Goal: Task Accomplishment & Management: Complete application form

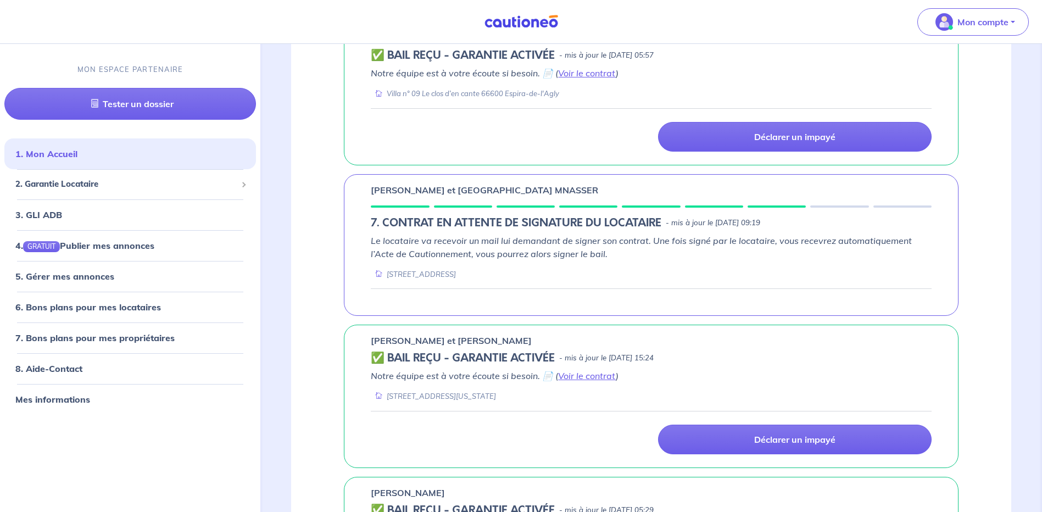
scroll to position [494, 0]
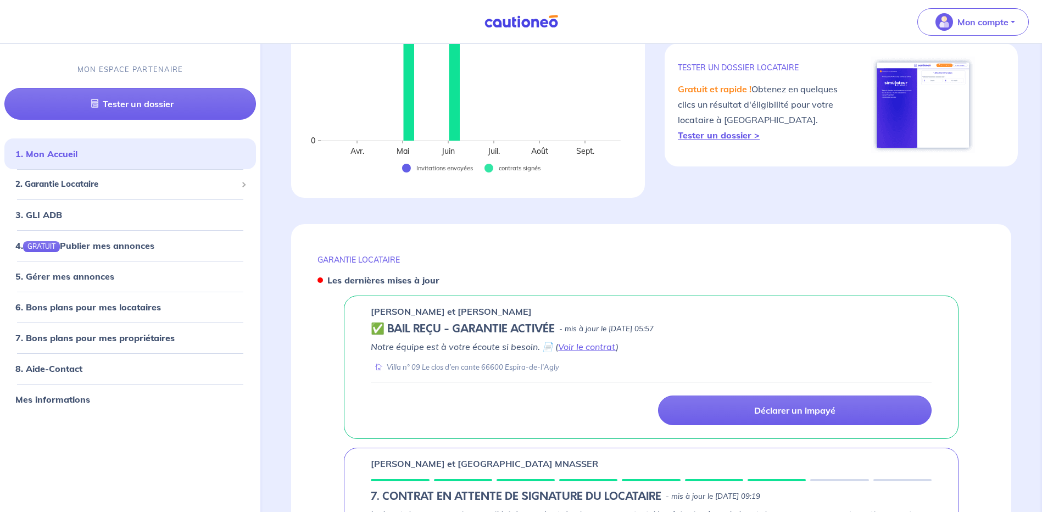
scroll to position [384, 0]
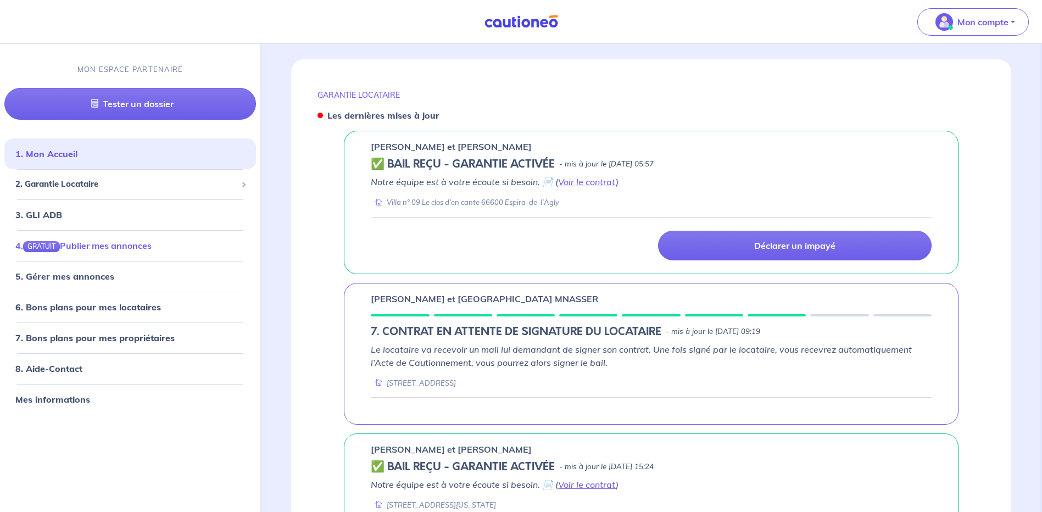
click at [118, 246] on link "4. GRATUIT Publier mes annonces" at bounding box center [83, 245] width 136 height 11
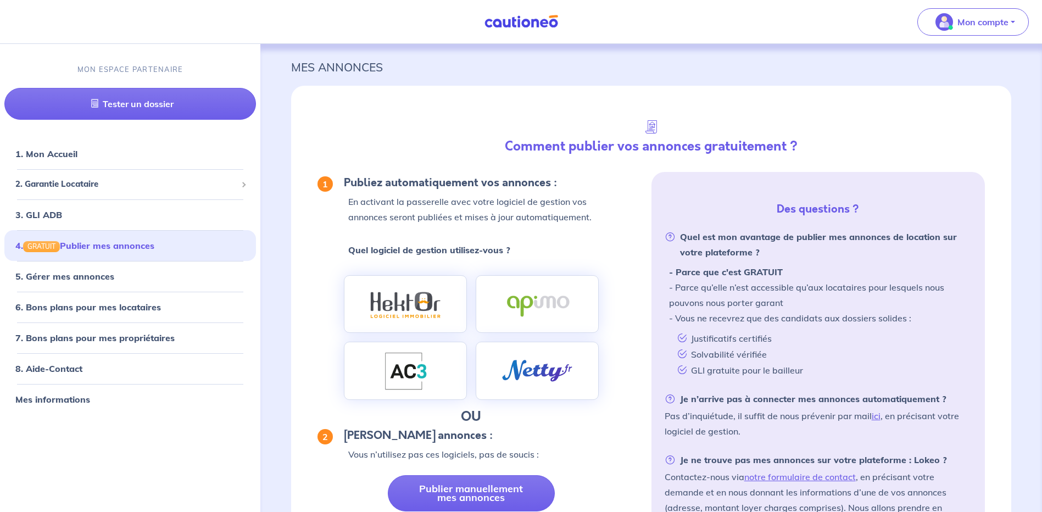
scroll to position [98, 0]
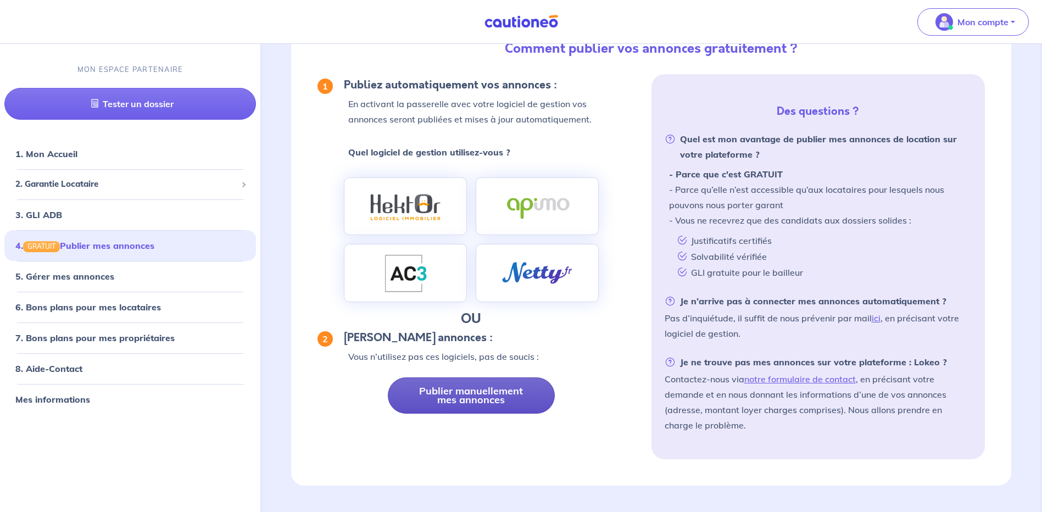
click at [489, 395] on link "Publier manuellement mes annonces" at bounding box center [471, 395] width 167 height 36
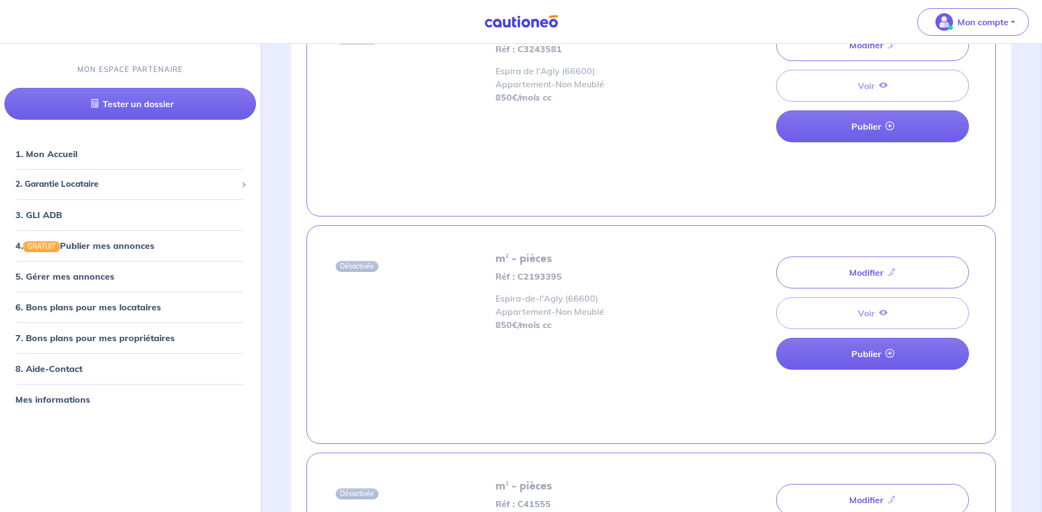
scroll to position [1752, 0]
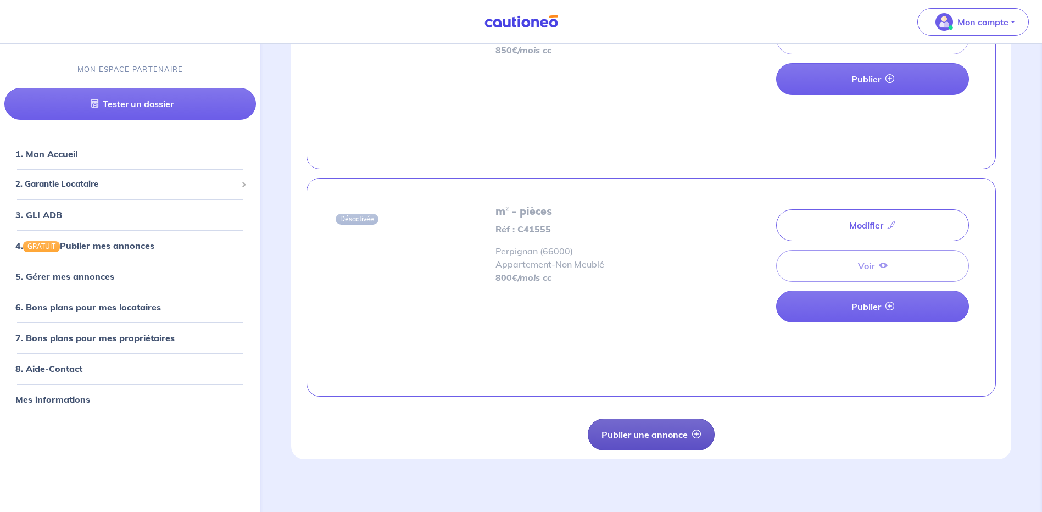
click at [667, 432] on button "Publier une annonce" at bounding box center [651, 434] width 127 height 32
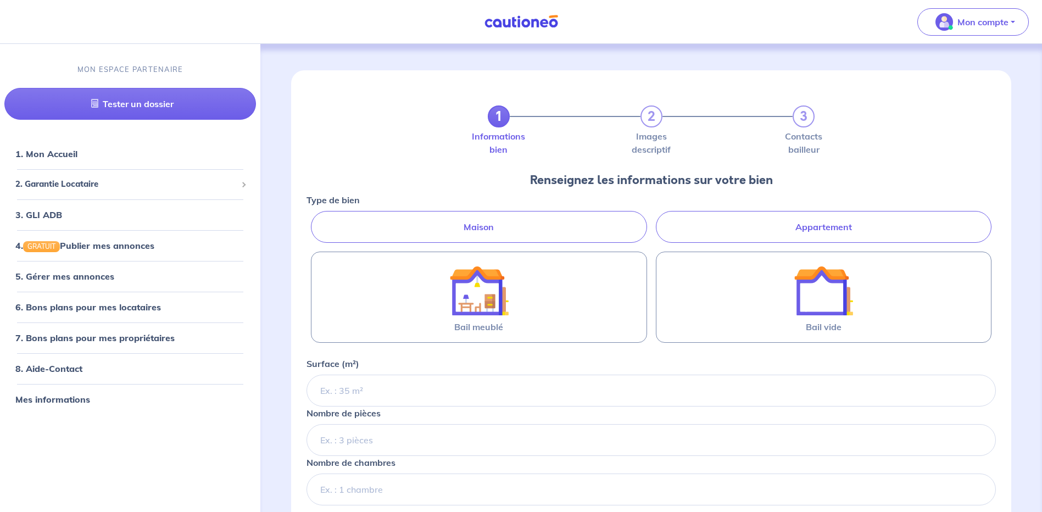
click at [855, 225] on label "Appartement" at bounding box center [824, 227] width 336 height 32
click at [314, 218] on input "Appartement" at bounding box center [309, 214] width 7 height 7
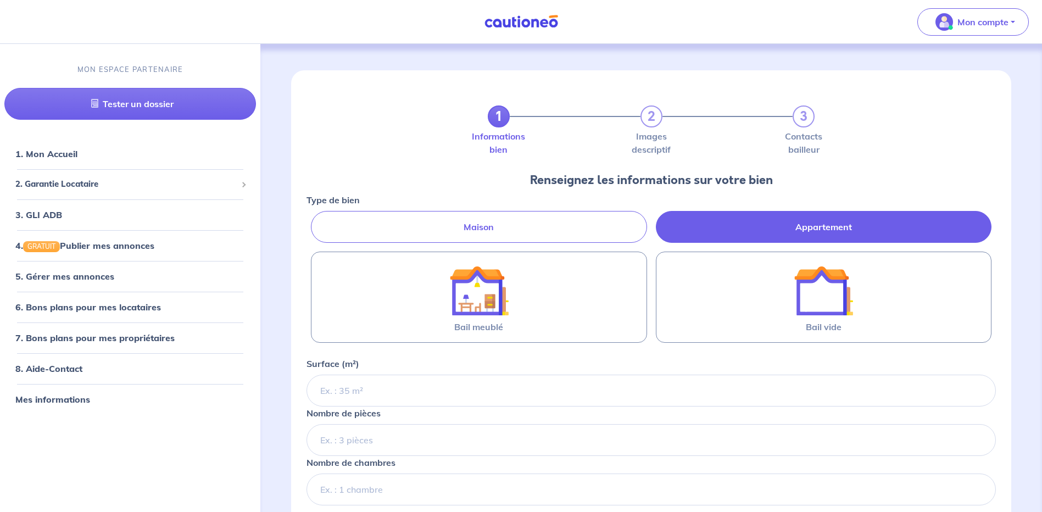
radio input "true"
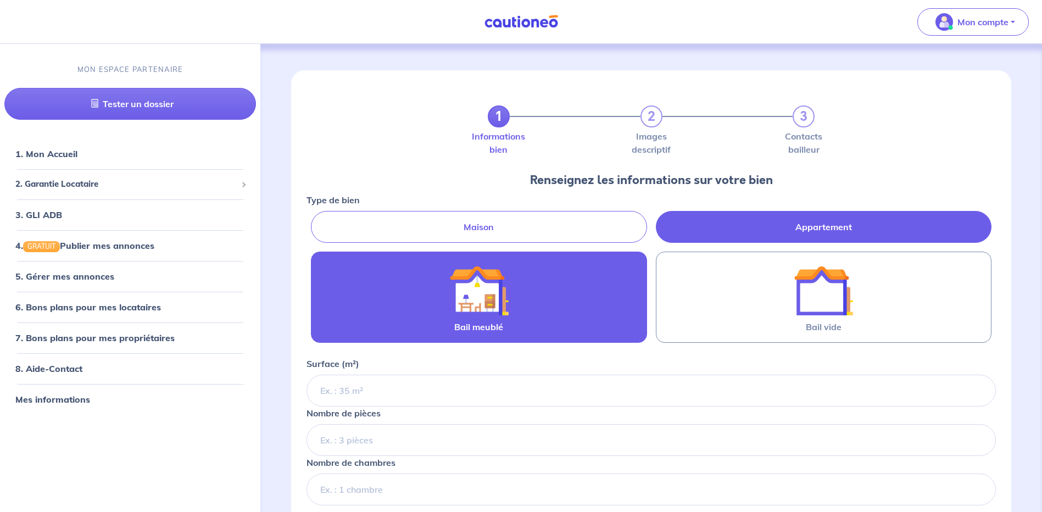
click at [482, 292] on img at bounding box center [478, 290] width 59 height 59
click at [0, 0] on input "Bail meublé" at bounding box center [0, 0] width 0 height 0
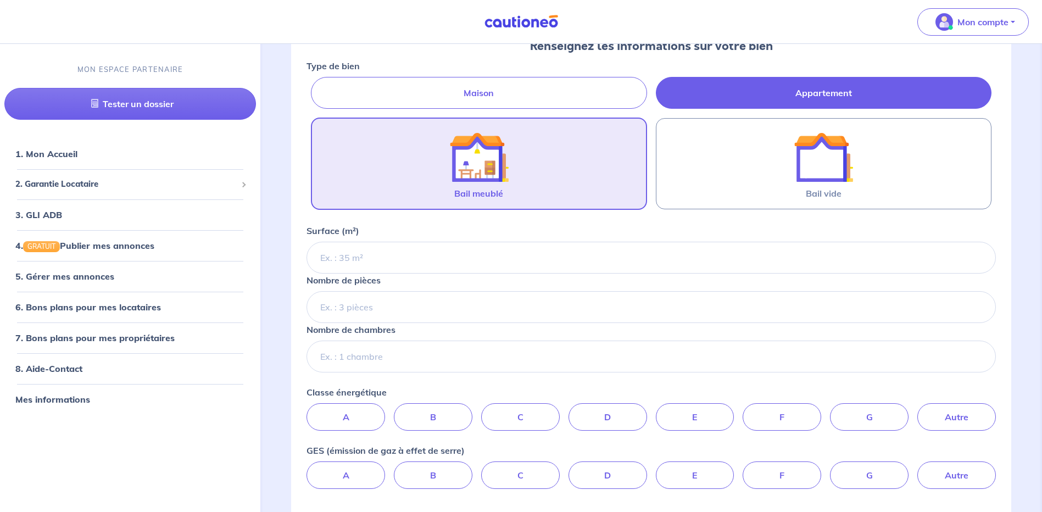
scroll to position [165, 0]
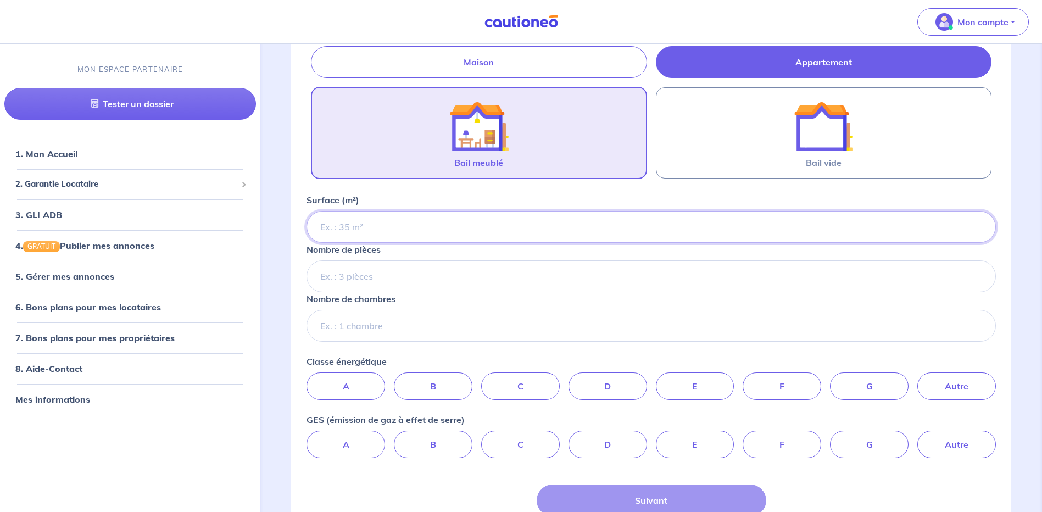
click at [416, 230] on input "Surface (m²)" at bounding box center [650, 227] width 689 height 32
type input "69.42"
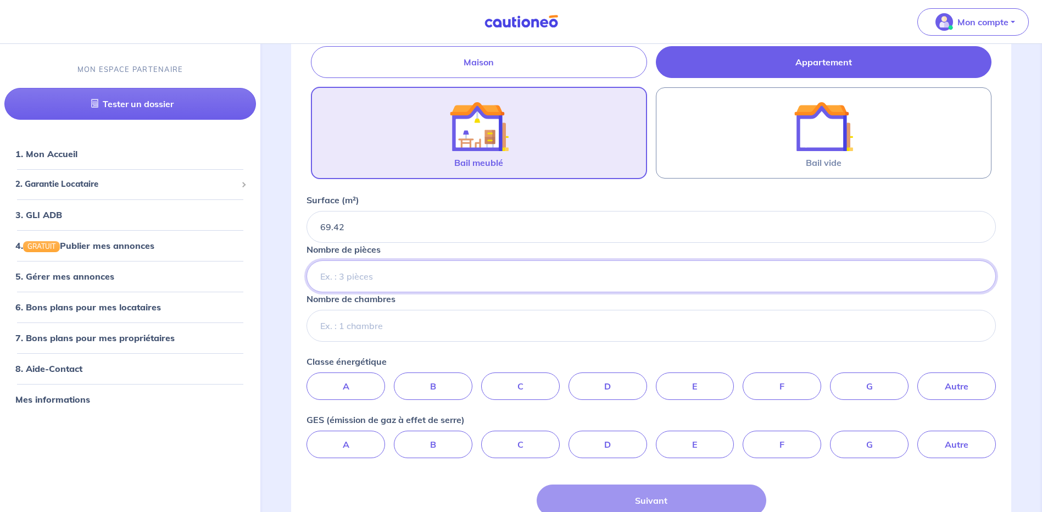
click at [400, 271] on input "Nombre de pièces" at bounding box center [650, 276] width 689 height 32
type input "4"
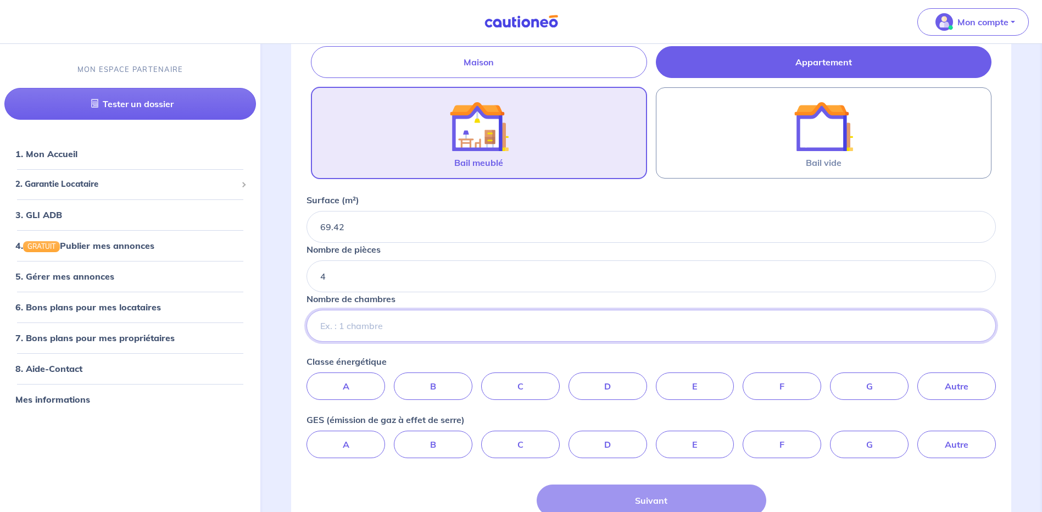
click at [379, 328] on input "Nombre de chambres" at bounding box center [650, 326] width 689 height 32
type input "3"
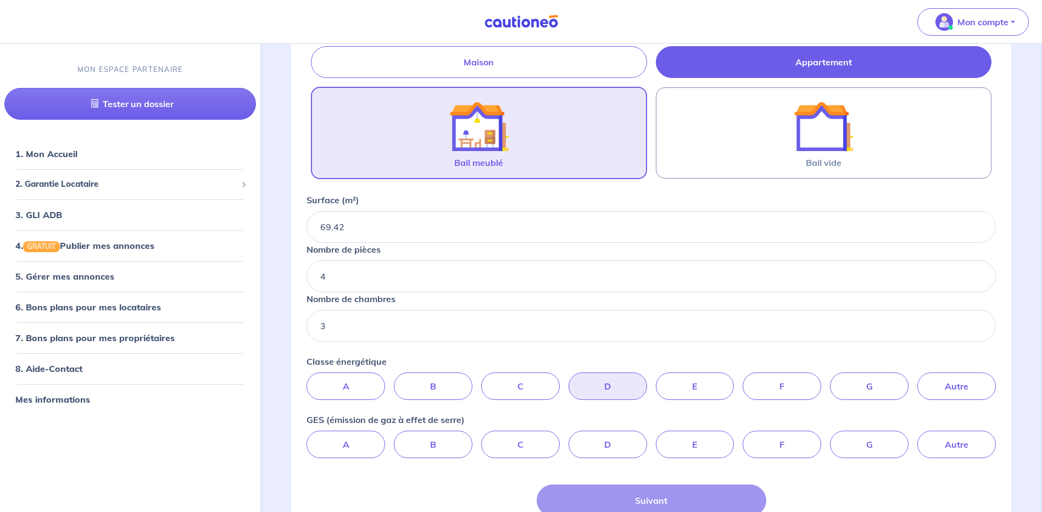
click at [619, 389] on label "D" at bounding box center [607, 385] width 79 height 27
click at [647, 379] on input "D" at bounding box center [650, 375] width 7 height 7
radio input "true"
click at [492, 453] on label "C" at bounding box center [520, 444] width 79 height 27
click at [647, 438] on input "C" at bounding box center [650, 434] width 7 height 7
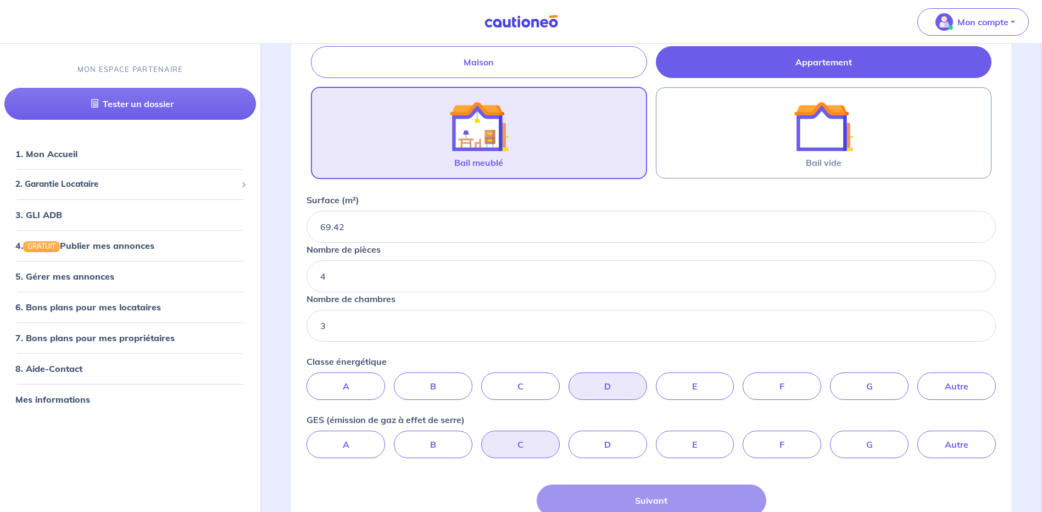
radio input "true"
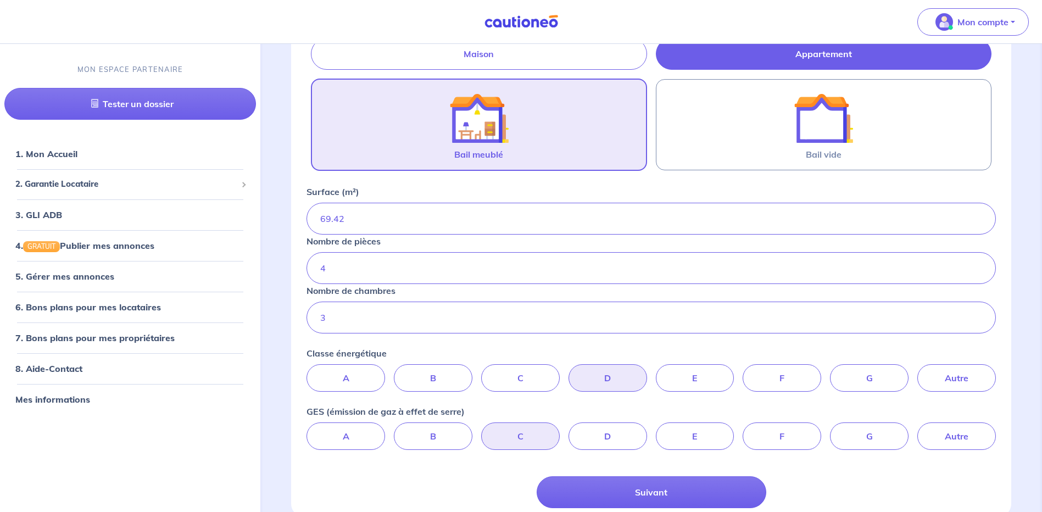
scroll to position [231, 0]
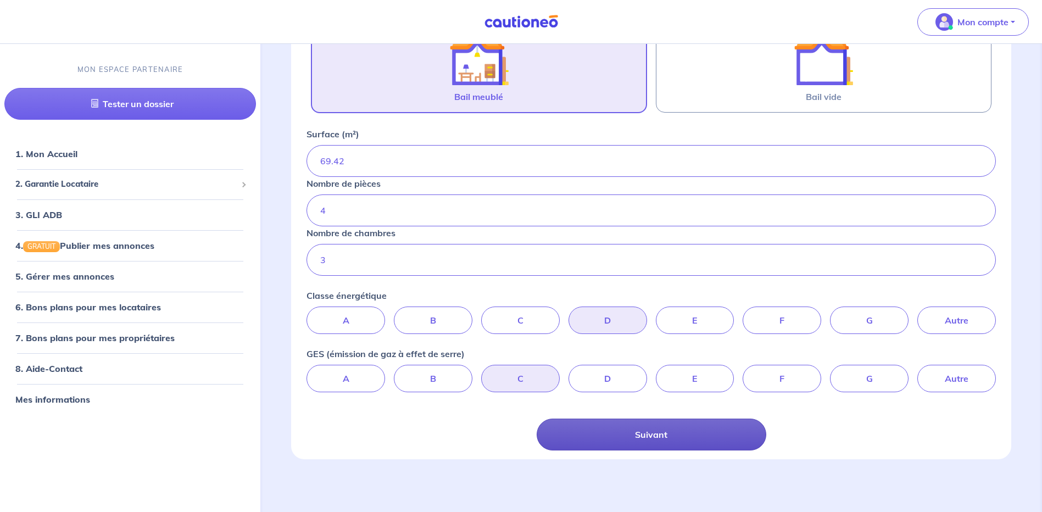
click at [640, 432] on button "Suivant" at bounding box center [652, 434] width 230 height 32
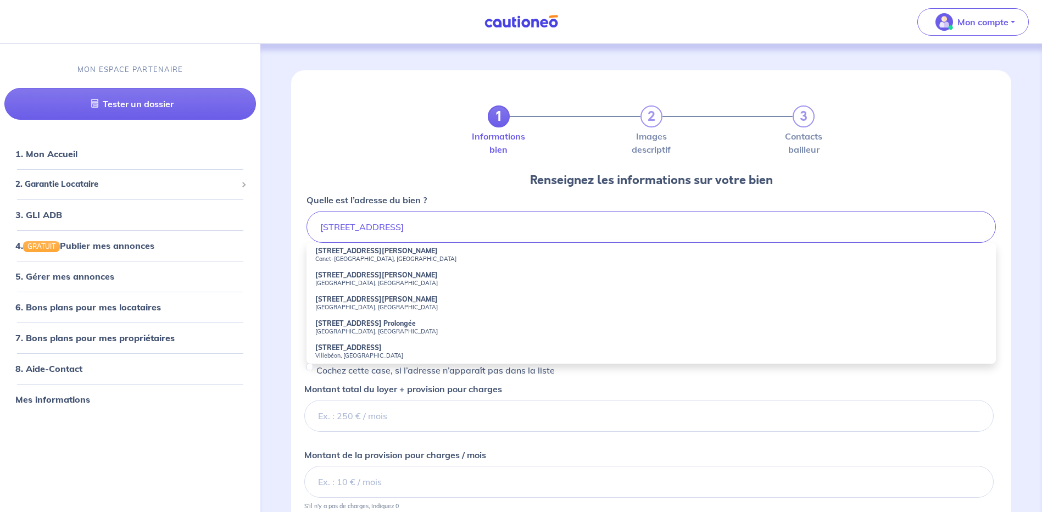
click at [370, 254] on strong "27 Rue Jouy d'Arnaud" at bounding box center [376, 251] width 122 height 8
type input "27 Rue Jouy d'Arnaud, Canet-en-Roussillon, France"
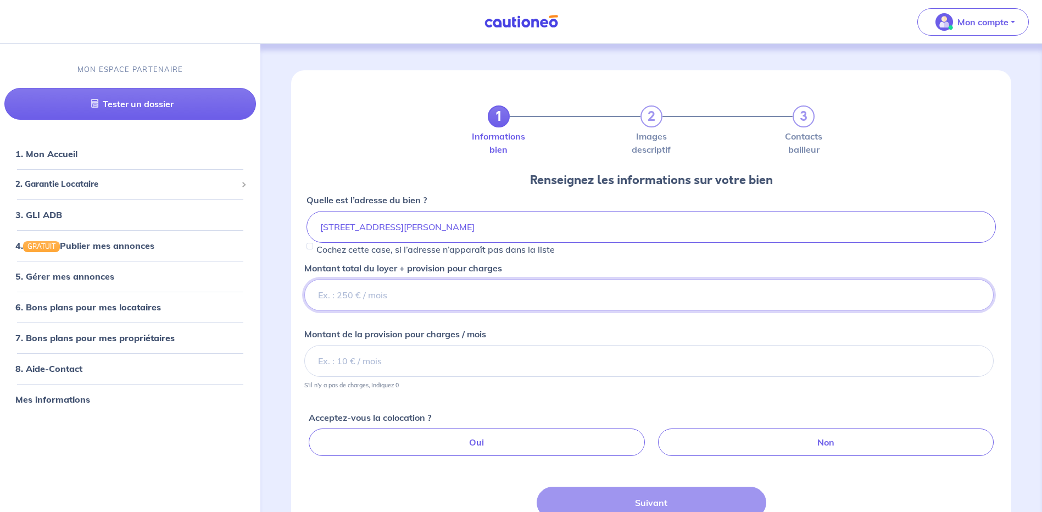
click at [409, 287] on input "Montant total du loyer + provision pour charges" at bounding box center [648, 295] width 689 height 32
type input "1000"
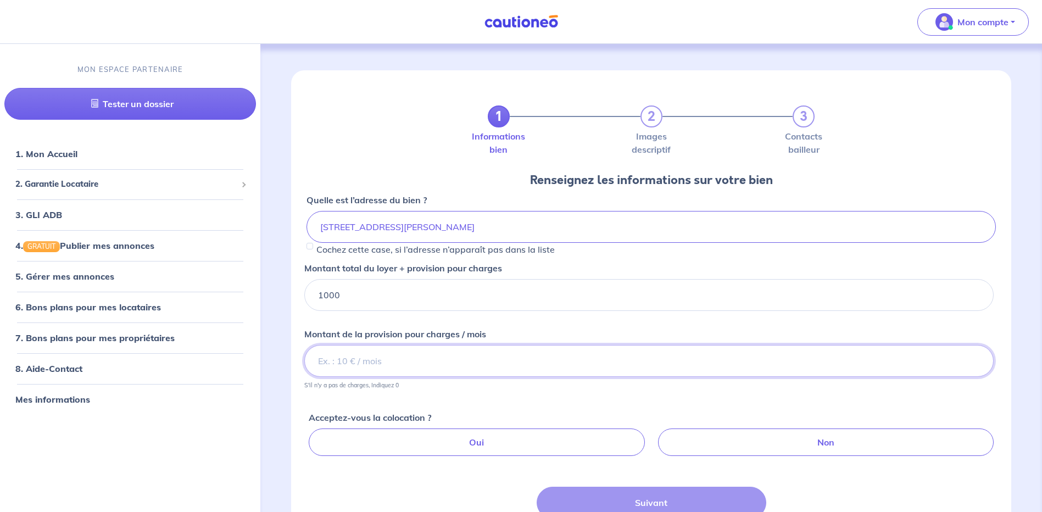
click at [428, 359] on input "Montant de la provision pour charges / mois" at bounding box center [648, 361] width 689 height 32
type input "0"
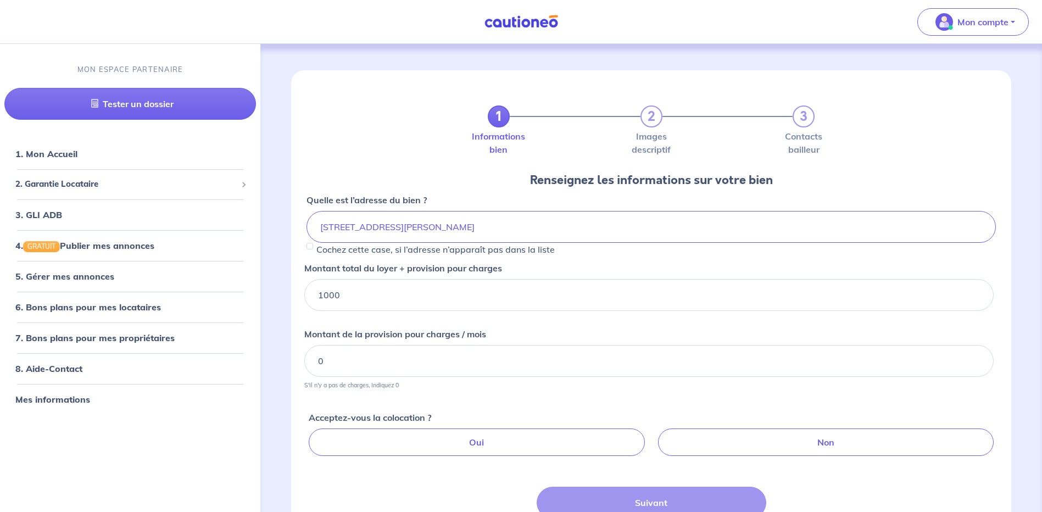
click at [503, 325] on div "Montant de la provision pour charges / mois 0 S'il n'y a pas de charges, Indiqu…" at bounding box center [648, 356] width 689 height 66
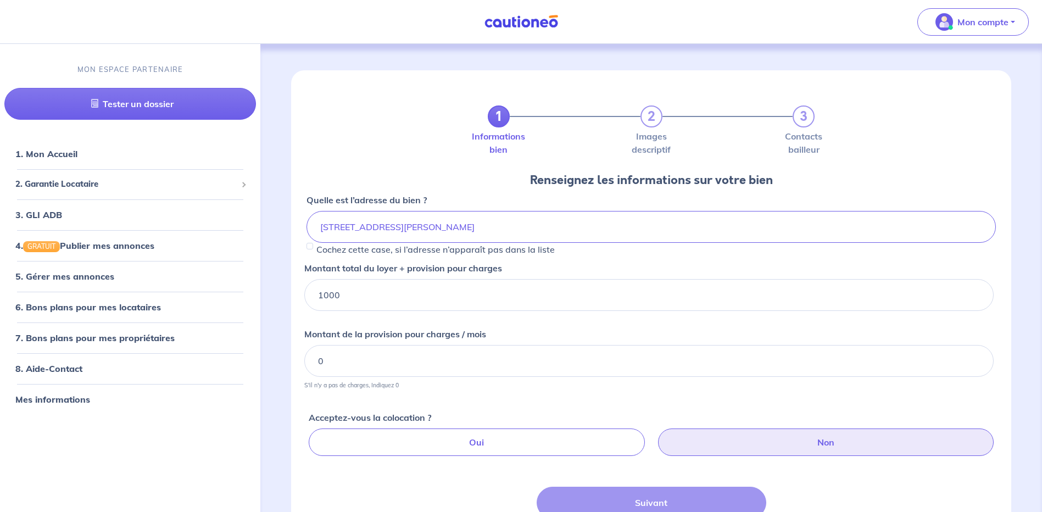
click at [825, 445] on label "Non" at bounding box center [826, 441] width 336 height 27
click at [657, 436] on input "Non" at bounding box center [653, 431] width 7 height 7
radio input "true"
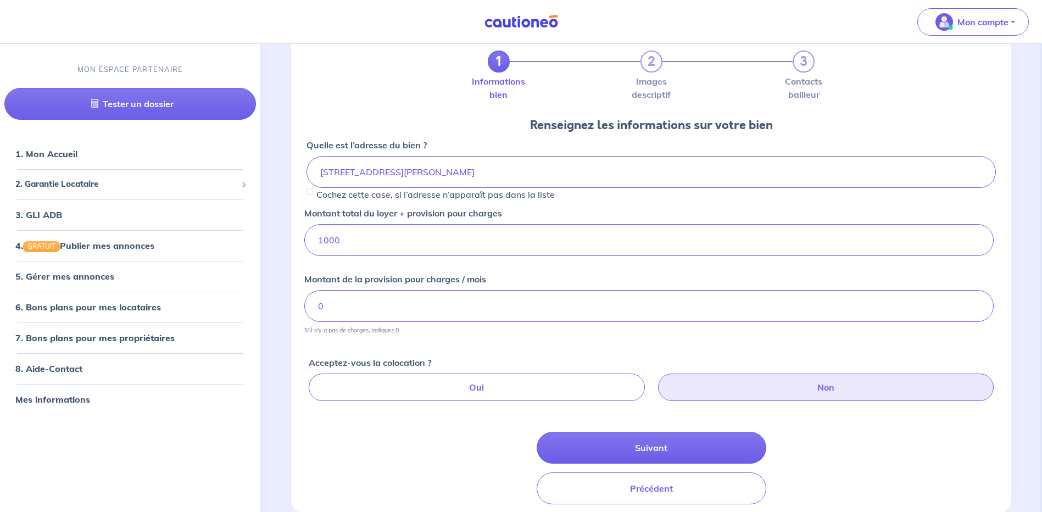
scroll to position [109, 0]
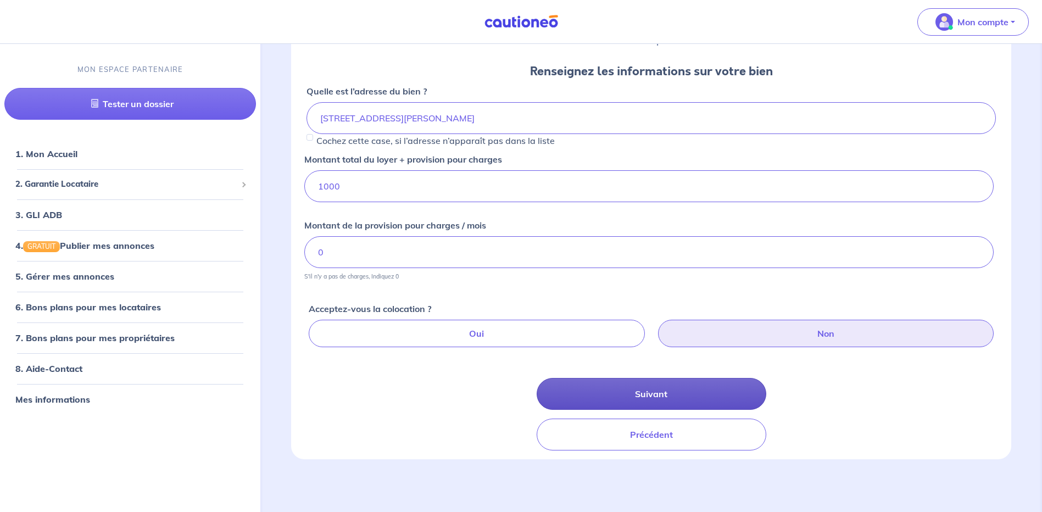
click at [673, 390] on button "Suivant" at bounding box center [652, 394] width 230 height 32
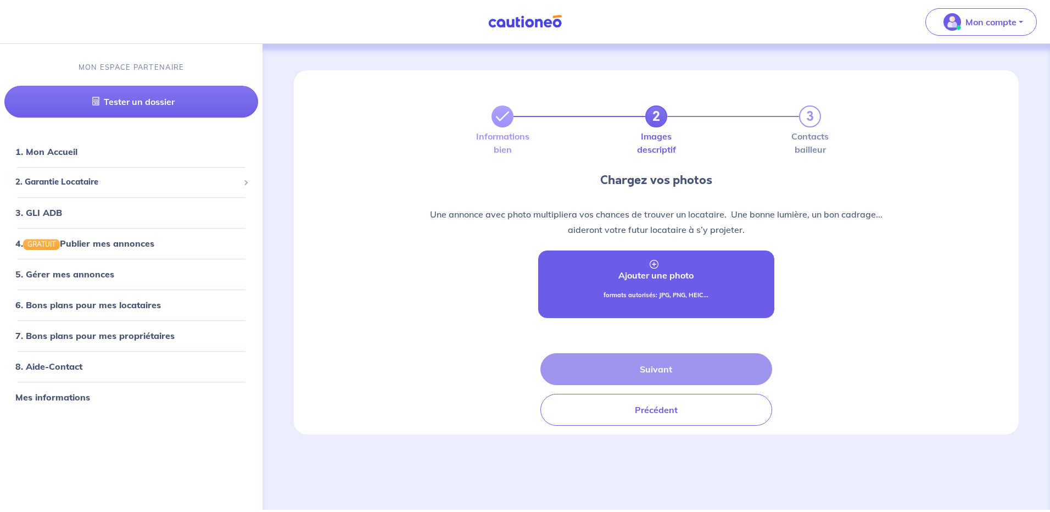
click at [655, 270] on p "Ajouter une photo" at bounding box center [655, 275] width 75 height 13
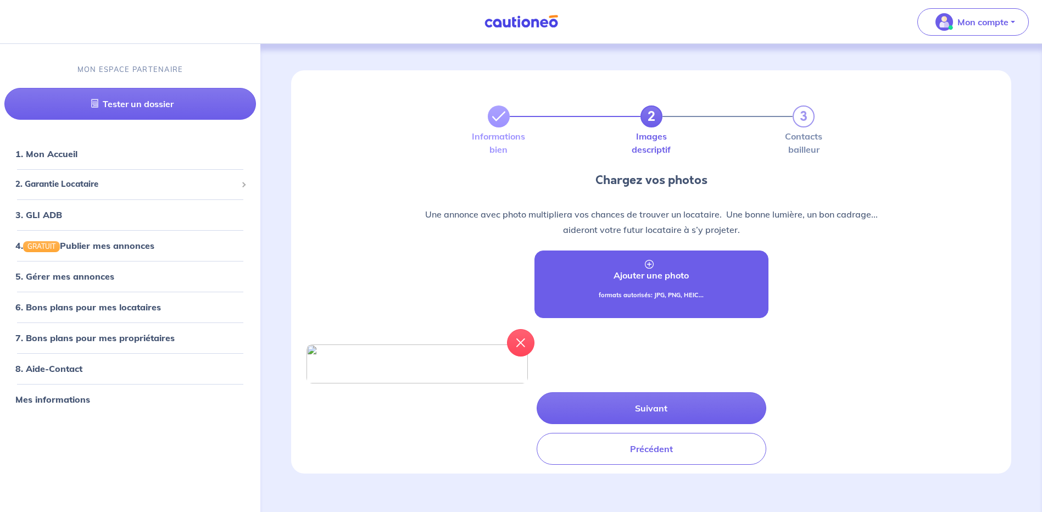
click at [662, 272] on p "Ajouter une photo" at bounding box center [650, 275] width 75 height 13
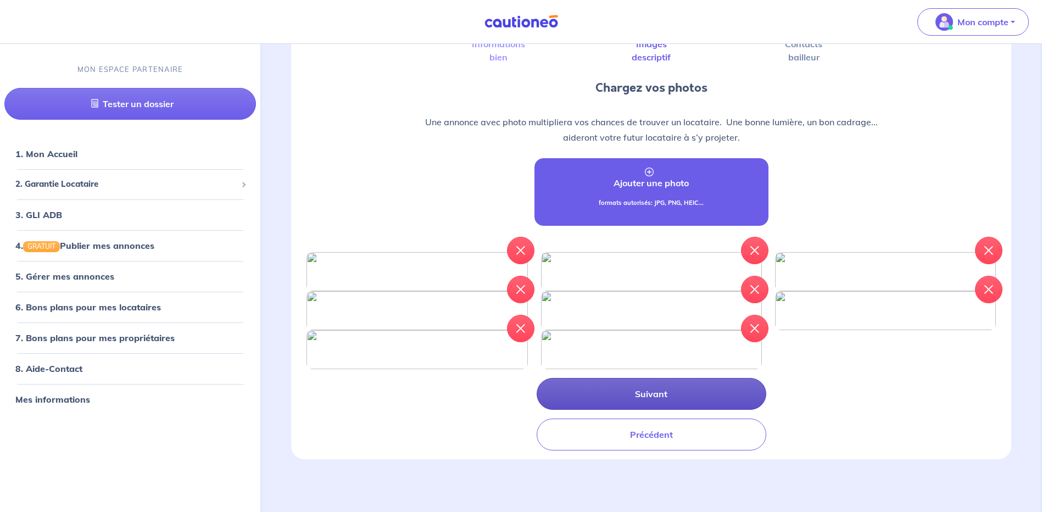
scroll to position [302, 0]
click at [678, 391] on button "Suivant" at bounding box center [652, 394] width 230 height 32
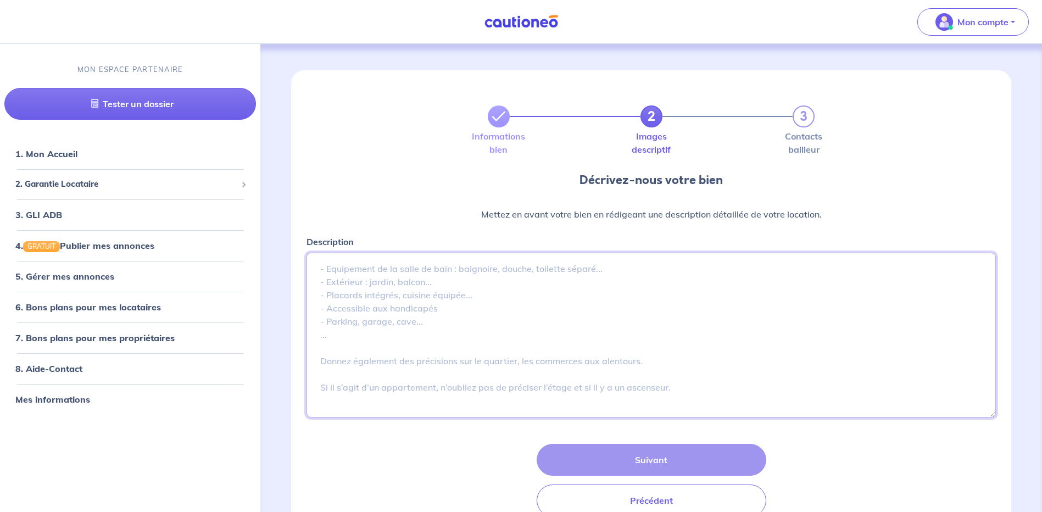
click at [466, 276] on textarea "Description" at bounding box center [650, 335] width 689 height 165
paste textarea "A Canet Plage, rue Jouy d'Arnaud, à proximité de la plage et du port de plaisan…"
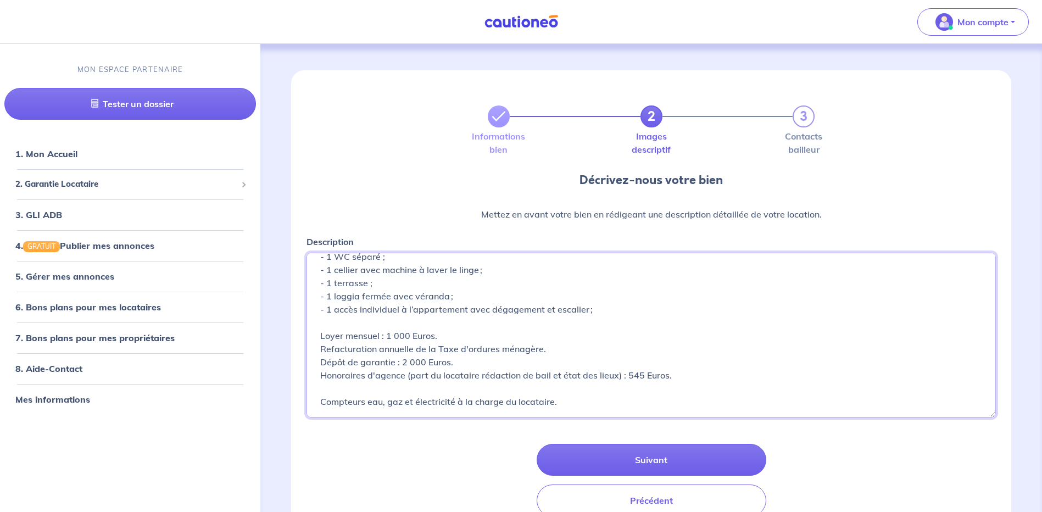
scroll to position [118, 0]
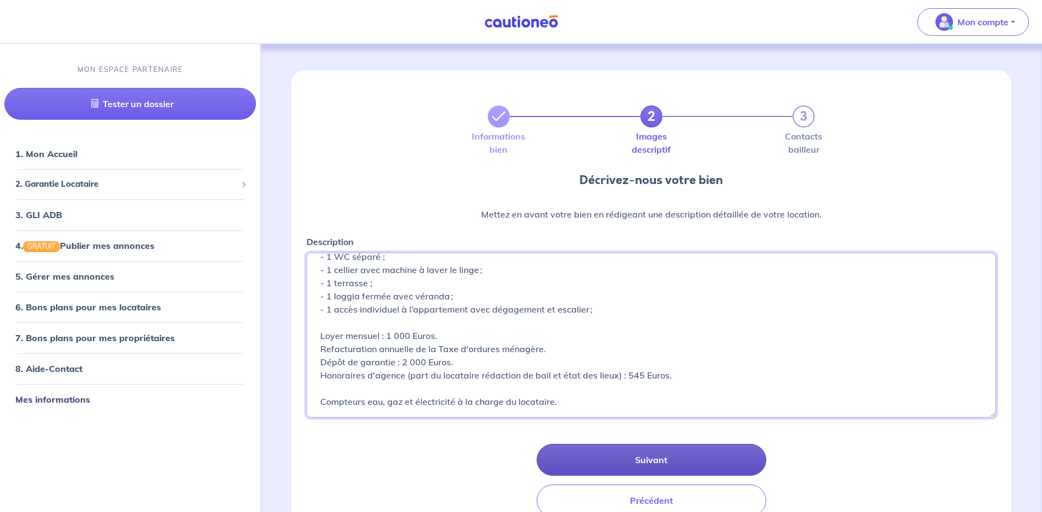
type textarea "A Canet Plage, rue Jouy d'Arnaud, à proximité de la plage et du port de plaisan…"
click at [669, 461] on button "Suivant" at bounding box center [652, 460] width 230 height 32
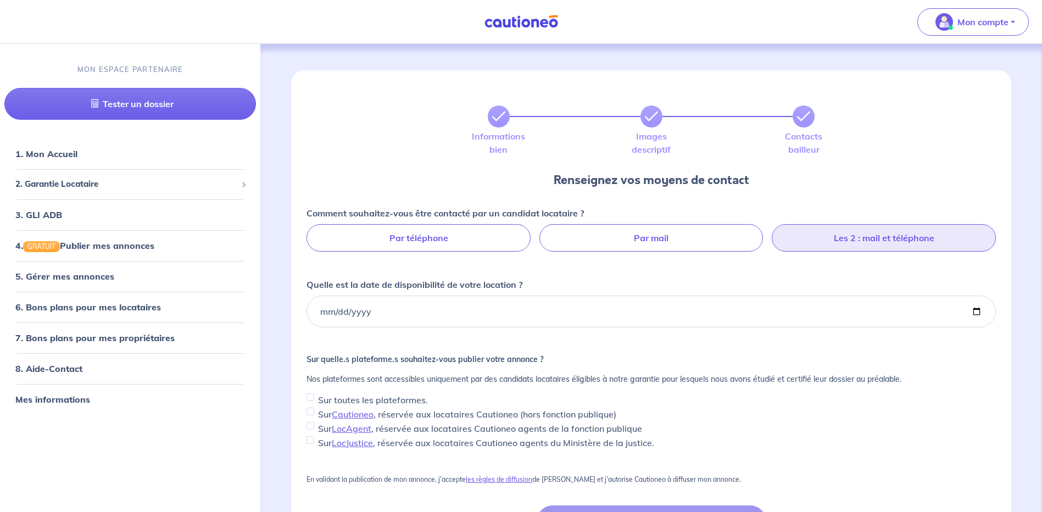
click at [883, 240] on label "Les 2 : mail et téléphone" at bounding box center [884, 237] width 224 height 27
click at [655, 231] on input "Les 2 : mail et téléphone" at bounding box center [650, 227] width 7 height 7
radio input "true"
select select "FR"
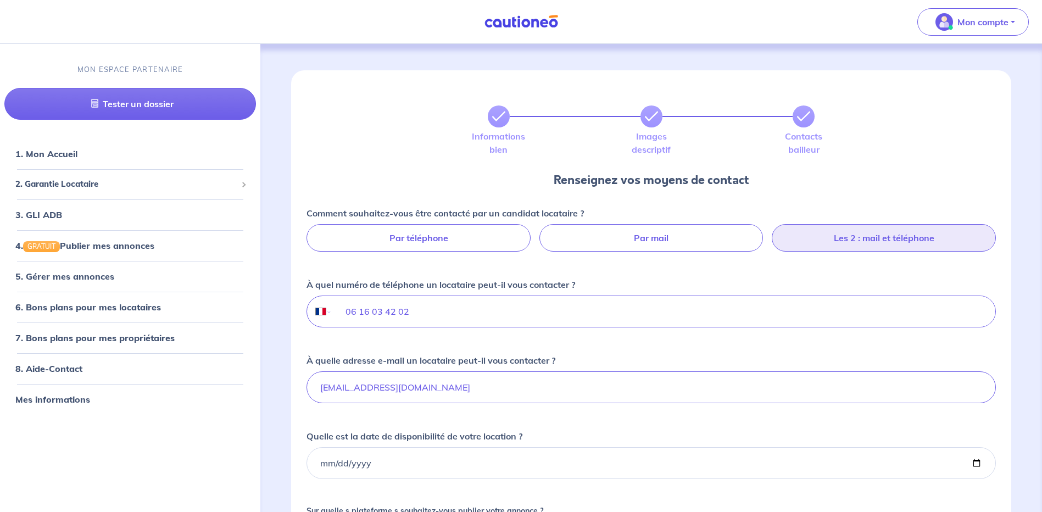
scroll to position [55, 0]
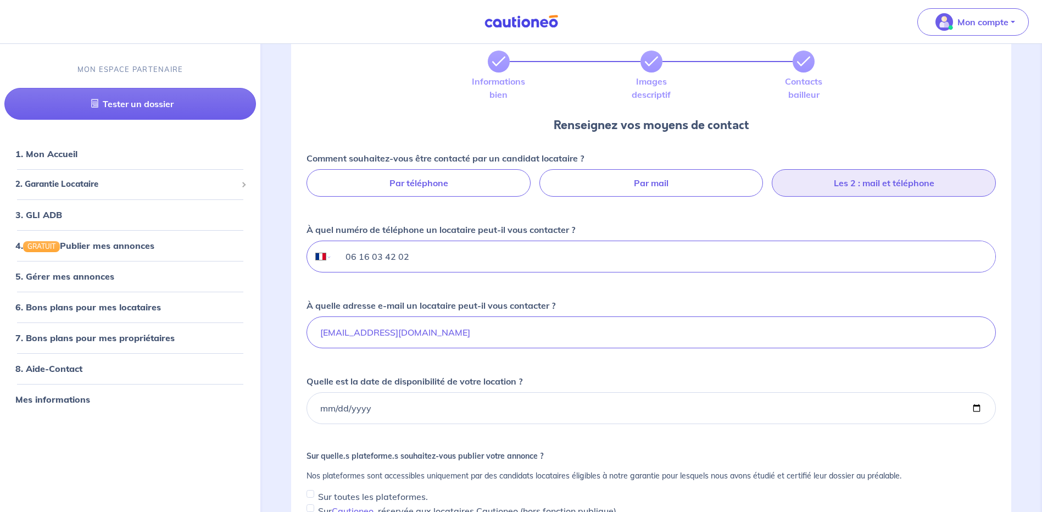
drag, startPoint x: 424, startPoint y: 259, endPoint x: 308, endPoint y: 264, distance: 116.6
click at [308, 264] on div "International Afghanistan Afrique du Sud Albanie Algérie Allemagne Andorre Ang…" at bounding box center [650, 257] width 689 height 32
type input "04 68 35 22 22"
drag, startPoint x: 352, startPoint y: 334, endPoint x: 225, endPoint y: 336, distance: 127.4
click at [225, 336] on div "Mon compte MON ESPACE PARTENAIRE Tester un dossier 1. Mon Accueil 2. Garantie L…" at bounding box center [521, 340] width 1042 height 791
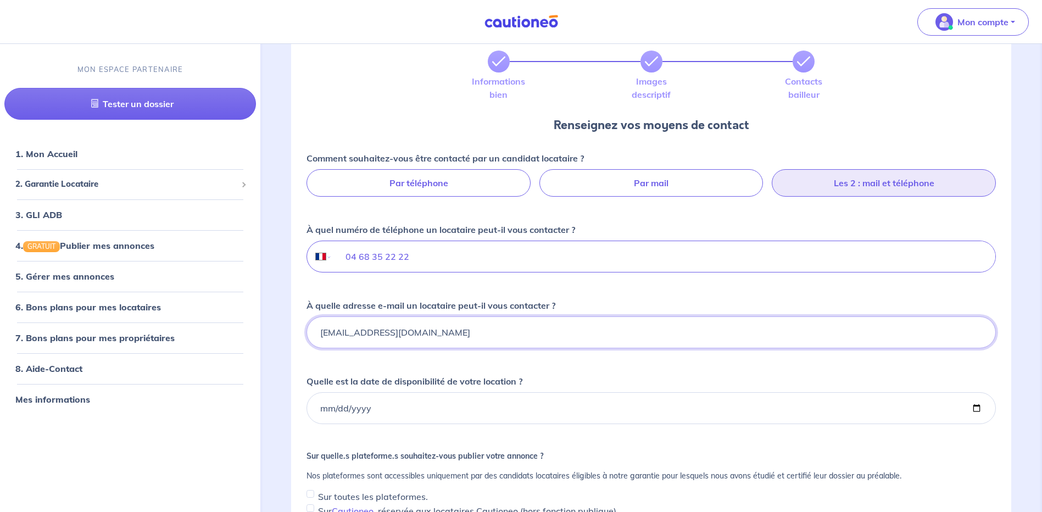
type input "contact@habitatfoncier.fr"
click at [373, 407] on input "Quelle est la date de disponibilité de votre location ?" at bounding box center [650, 408] width 689 height 32
click at [977, 407] on input "Quelle est la date de disponibilité de votre location ?" at bounding box center [650, 408] width 689 height 32
type input "2025-09-08"
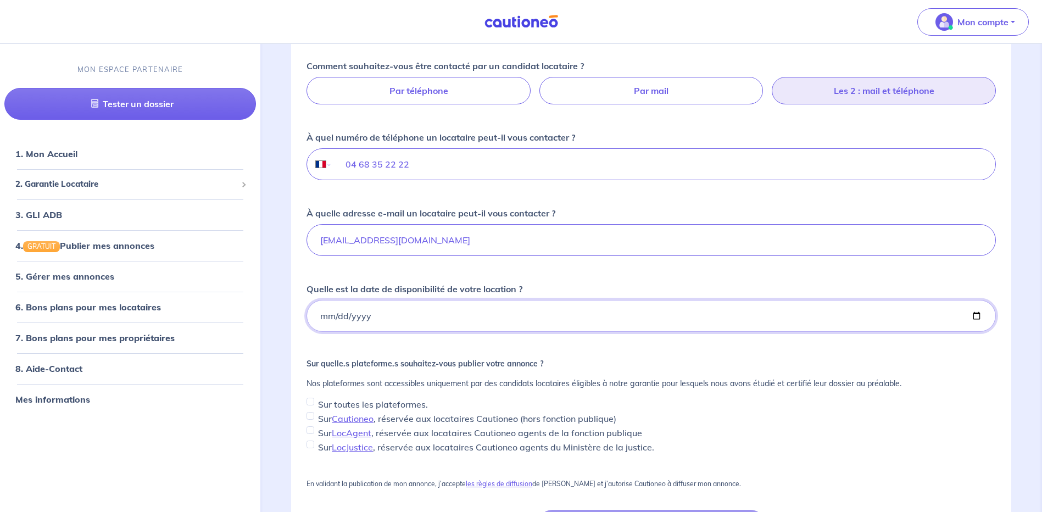
scroll to position [165, 0]
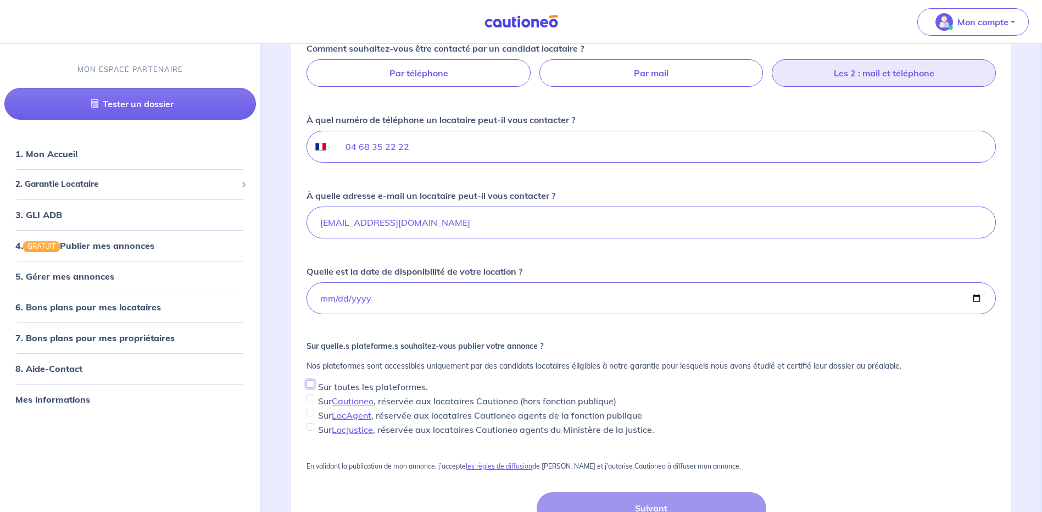
click at [310, 384] on input "Sur toutes les plateformes." at bounding box center [310, 384] width 8 height 8
checkbox input "true"
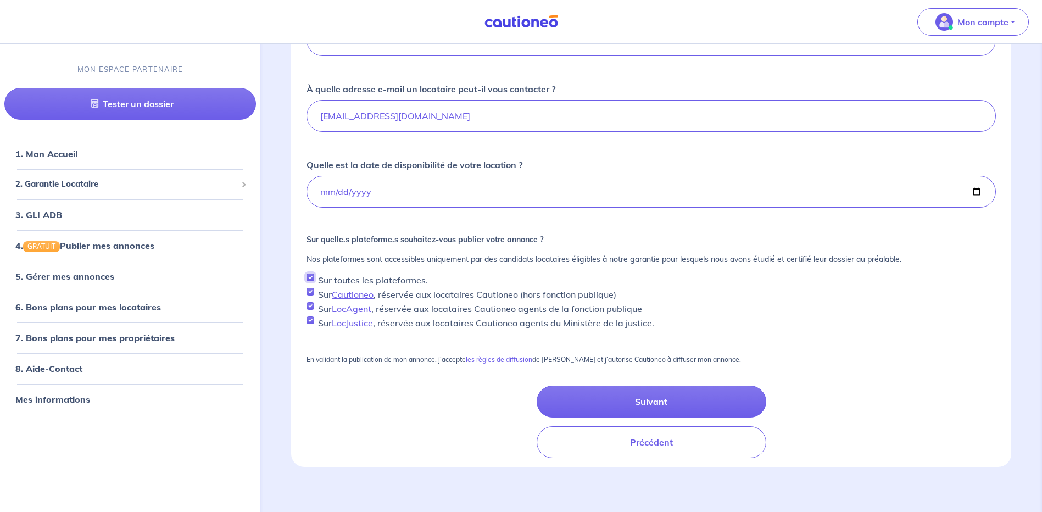
scroll to position [279, 0]
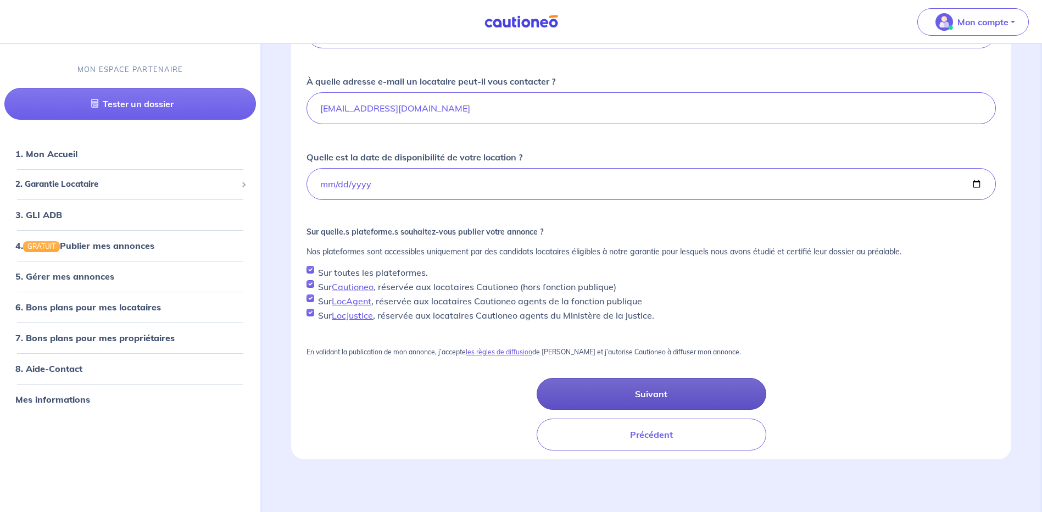
click at [674, 393] on button "Suivant" at bounding box center [652, 394] width 230 height 32
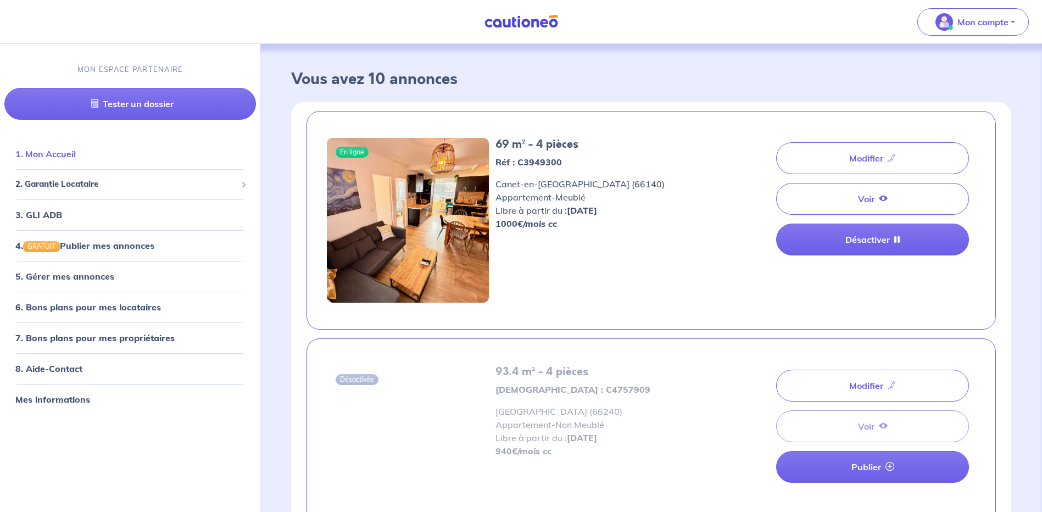
click at [58, 153] on link "1. Mon Accueil" at bounding box center [45, 153] width 60 height 11
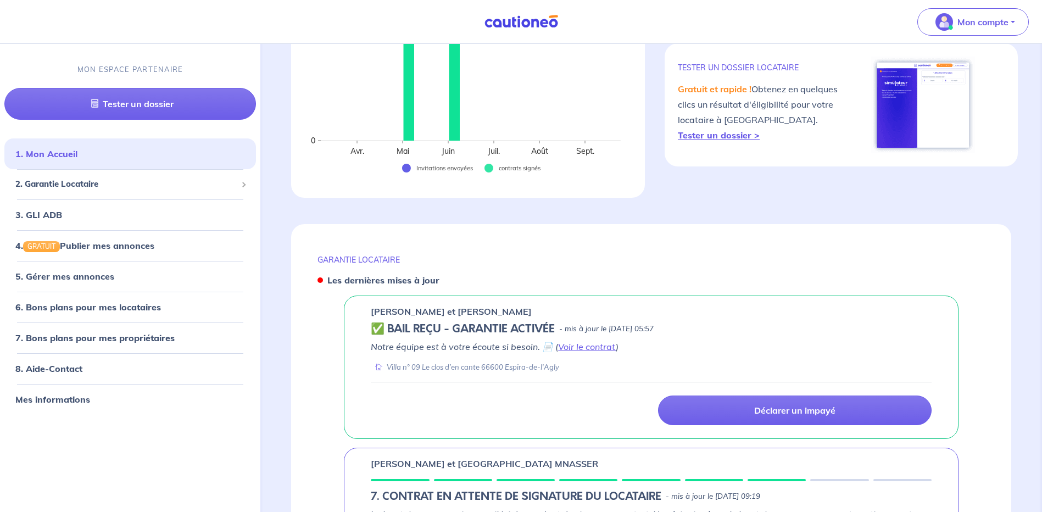
scroll to position [439, 0]
